Goal: Find specific page/section: Find specific page/section

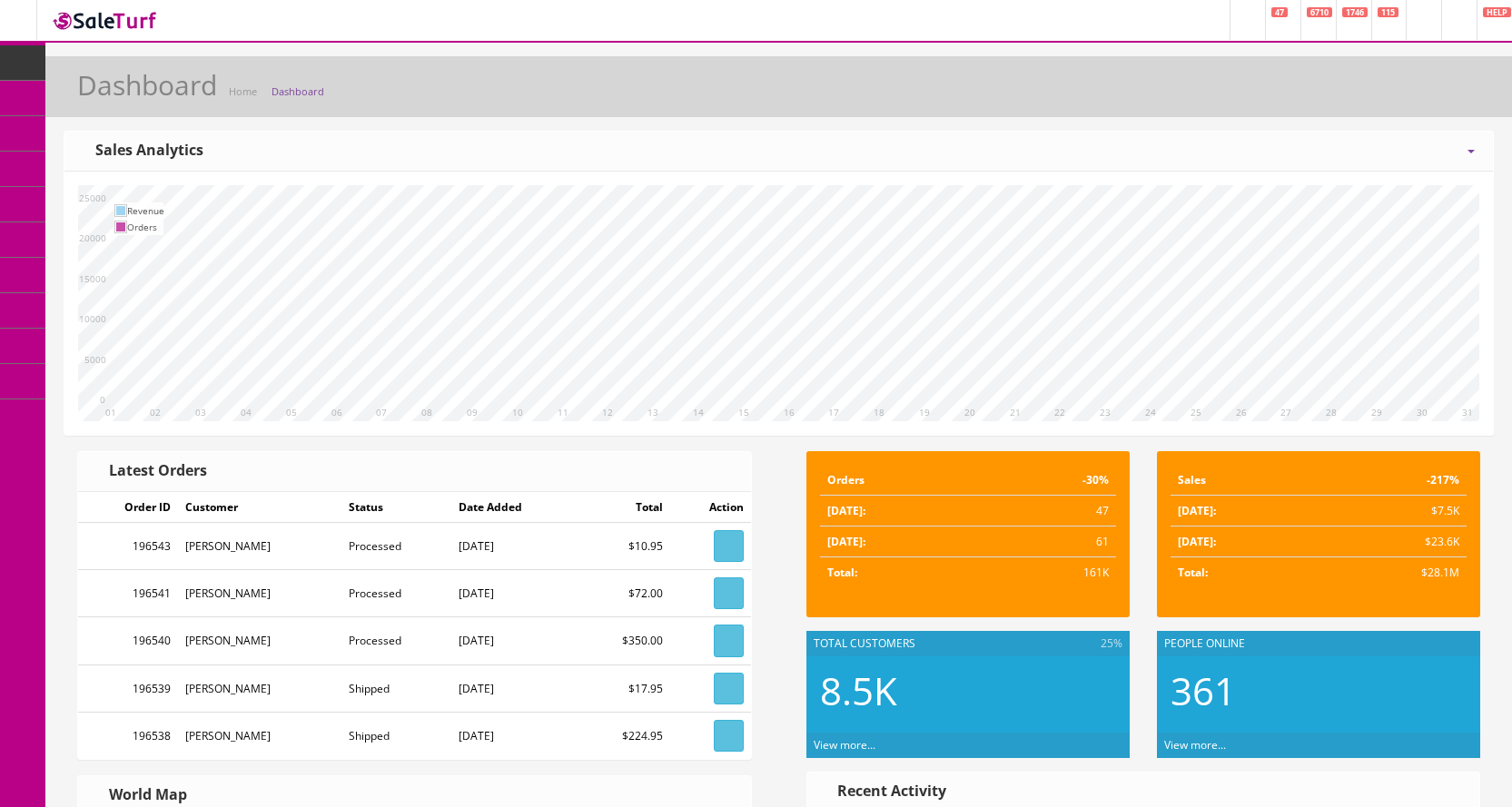
click at [106, 90] on icon at bounding box center [96, 97] width 19 height 14
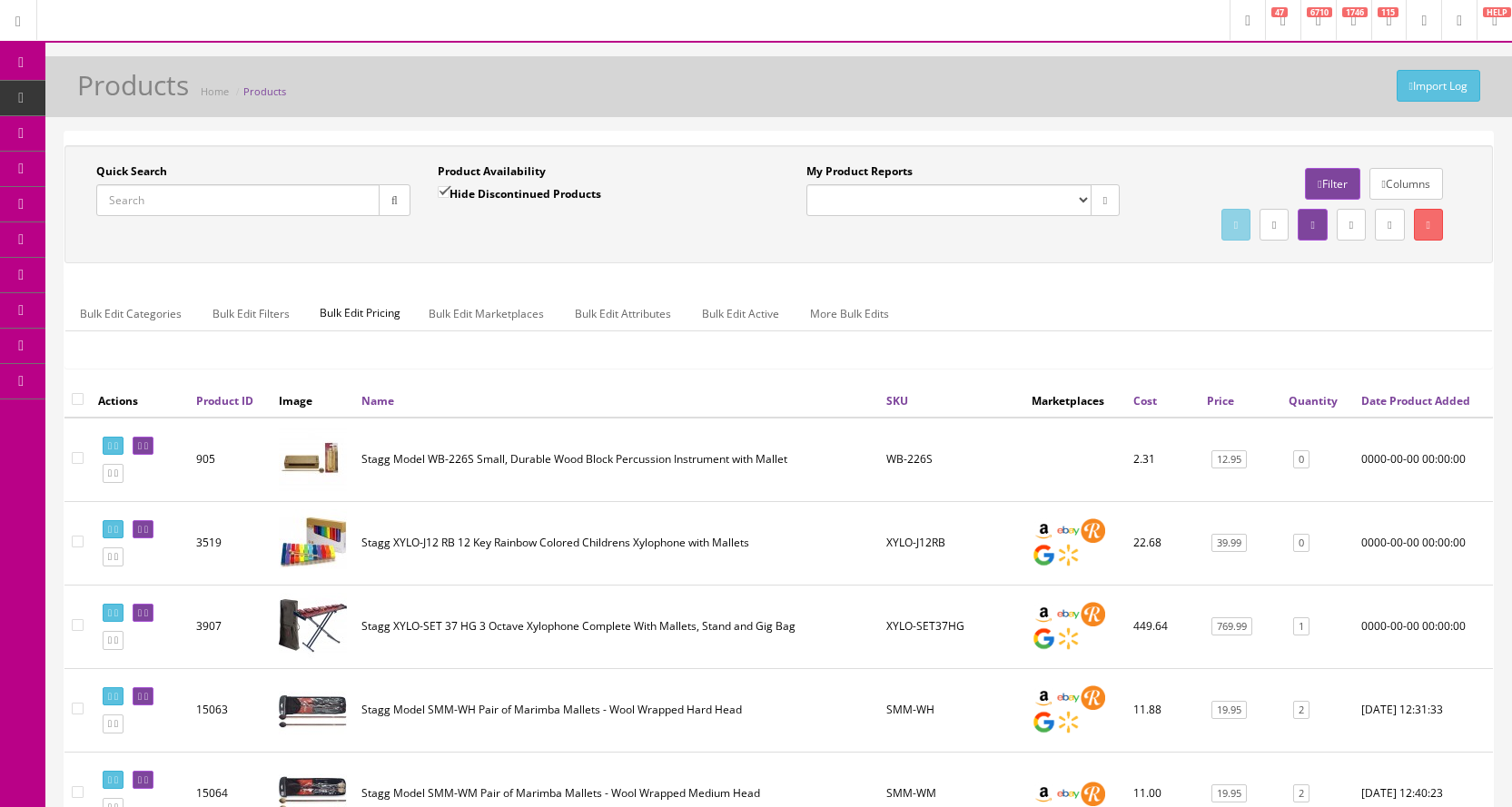
click at [206, 198] on input "Quick Search" at bounding box center [237, 200] width 284 height 32
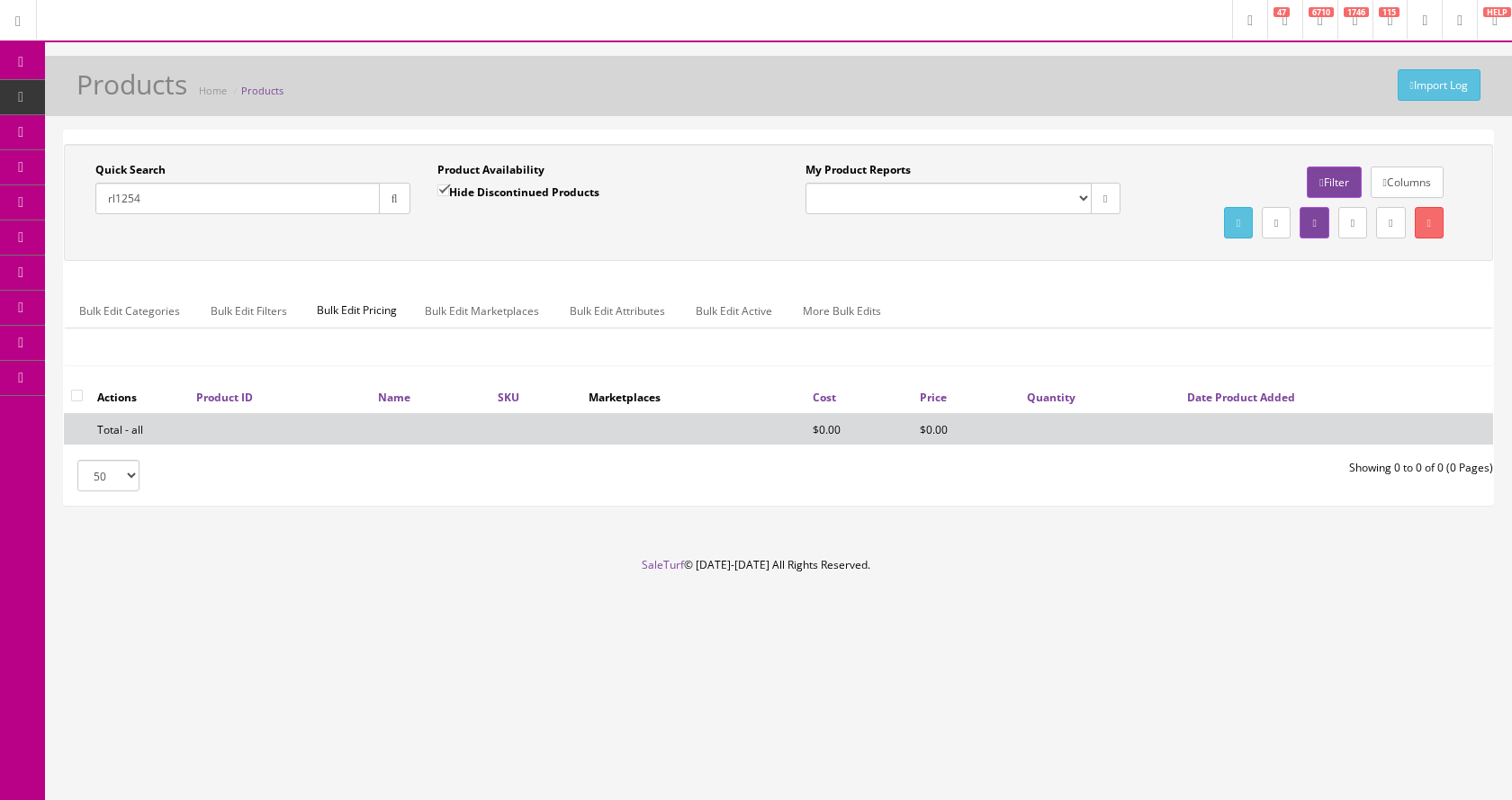
type input "rl1254"
click at [445, 189] on input "Hide Discontinued Products" at bounding box center [443, 190] width 11 height 11
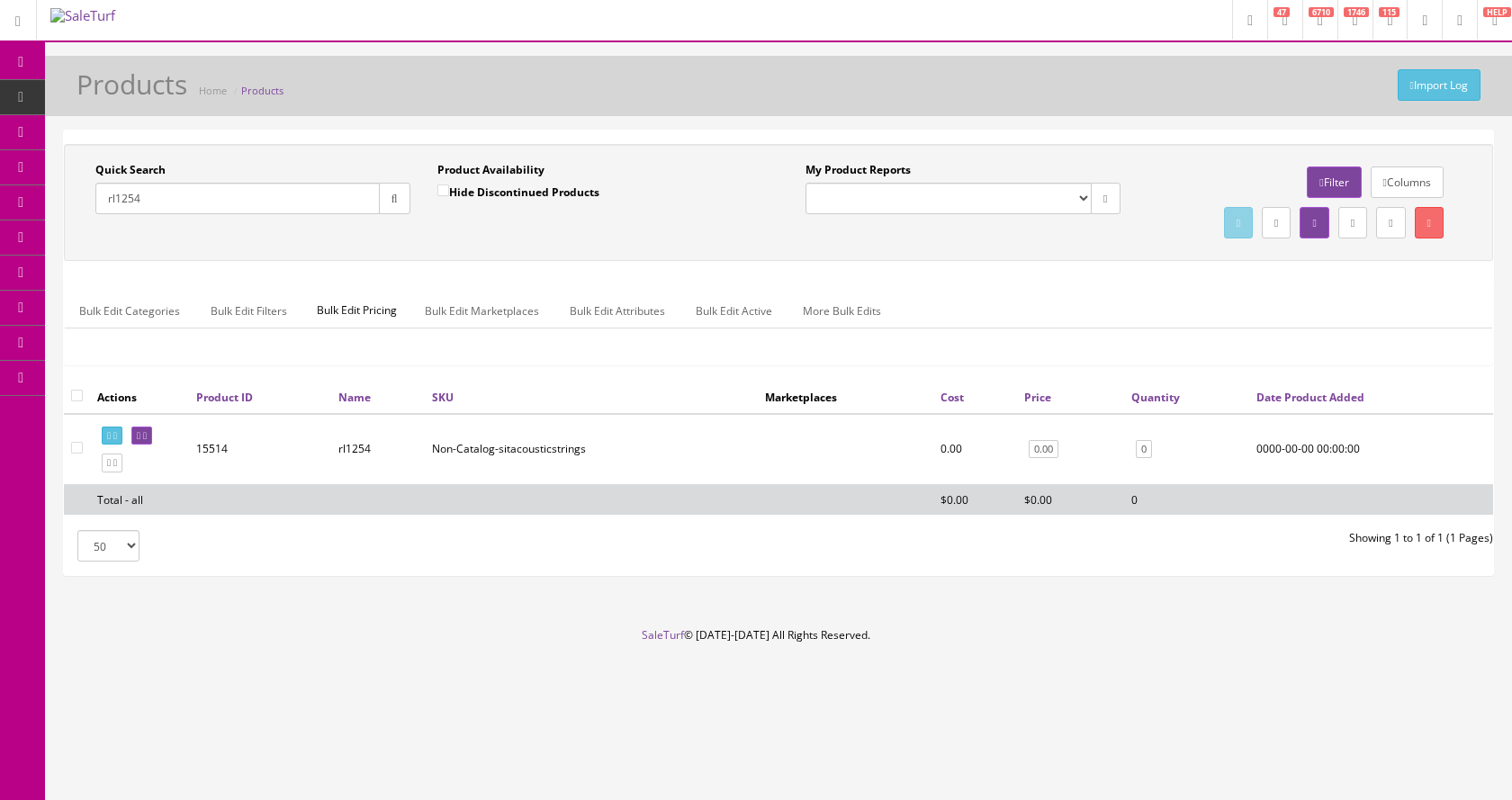
click at [444, 186] on input "Hide Discontinued Products" at bounding box center [443, 190] width 11 height 11
checkbox input "true"
